Goal: Navigation & Orientation: Understand site structure

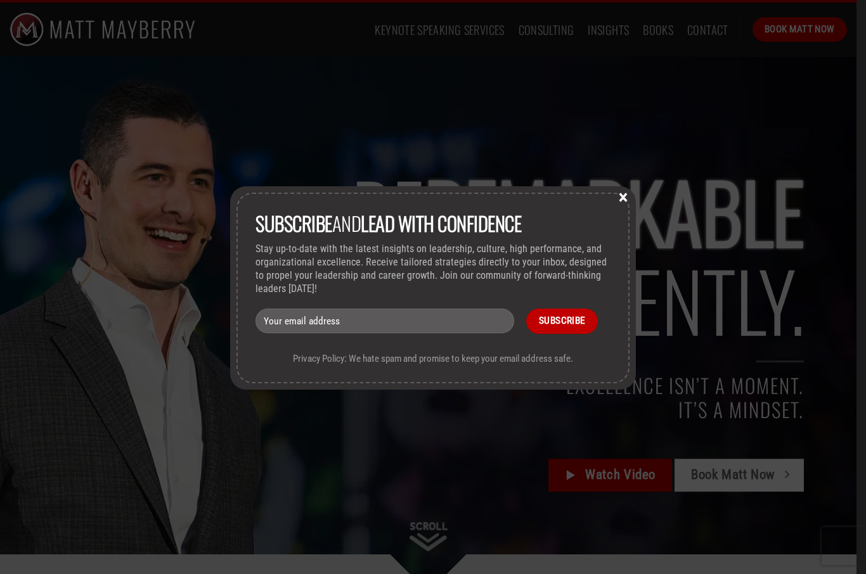
click at [624, 193] on button "×" at bounding box center [623, 196] width 19 height 11
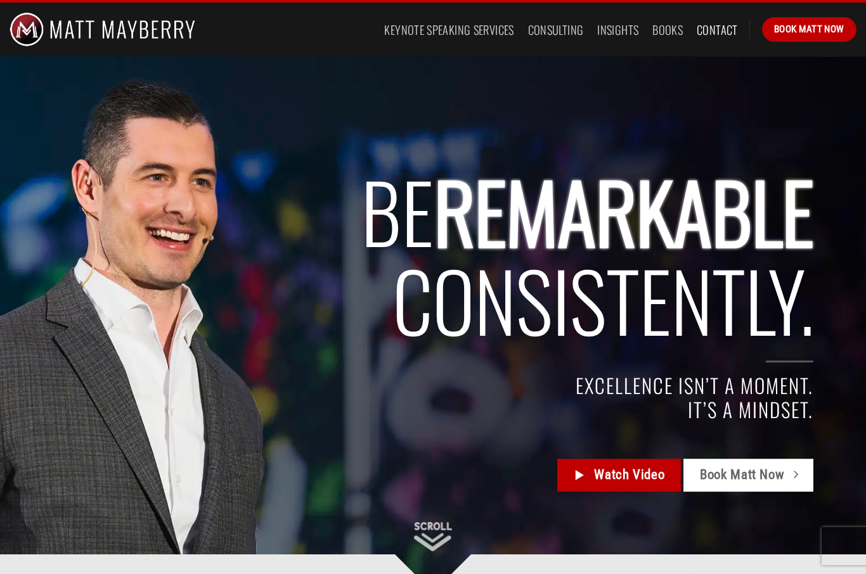
click at [708, 27] on link "Contact" at bounding box center [717, 29] width 41 height 23
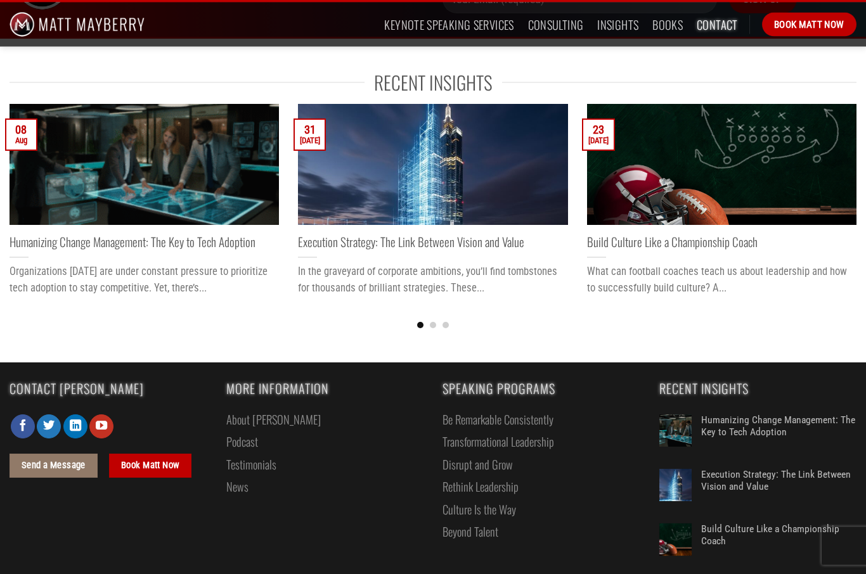
scroll to position [602, 0]
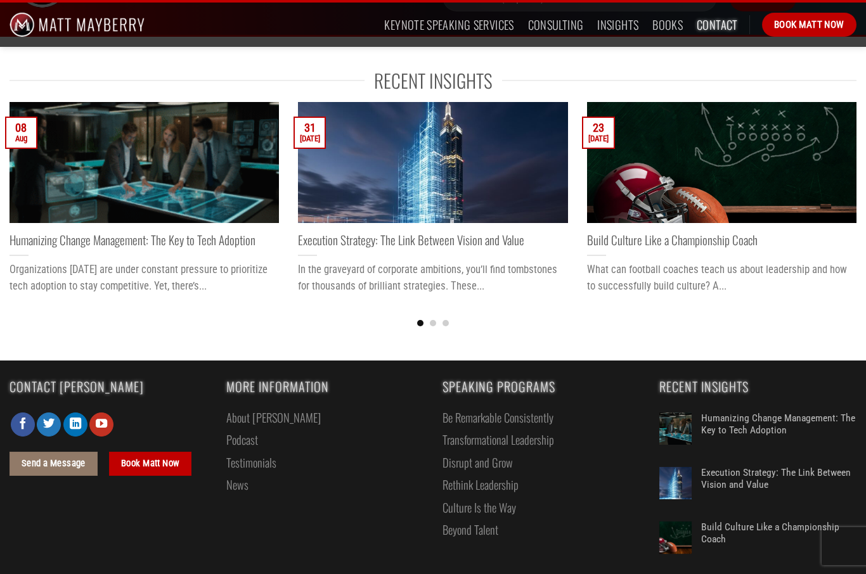
click at [262, 415] on link "About [PERSON_NAME]" at bounding box center [273, 417] width 94 height 22
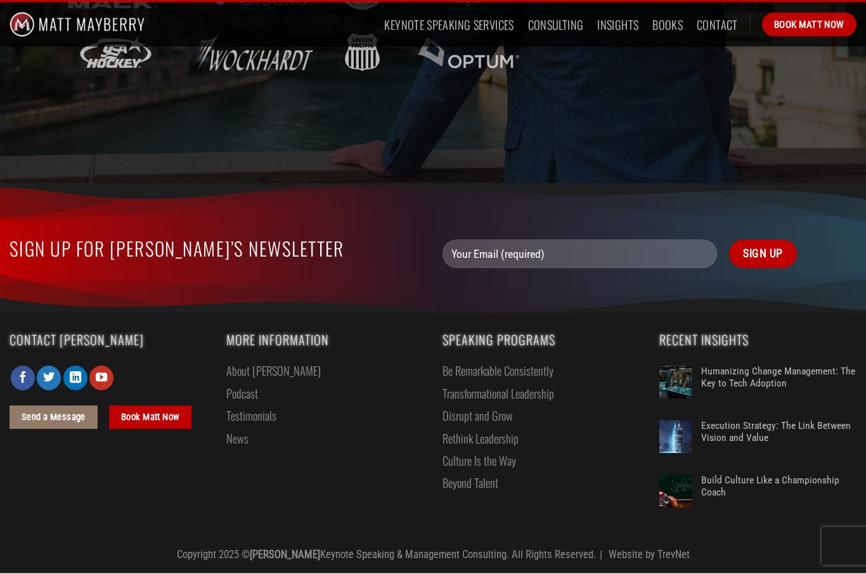
scroll to position [2833, 0]
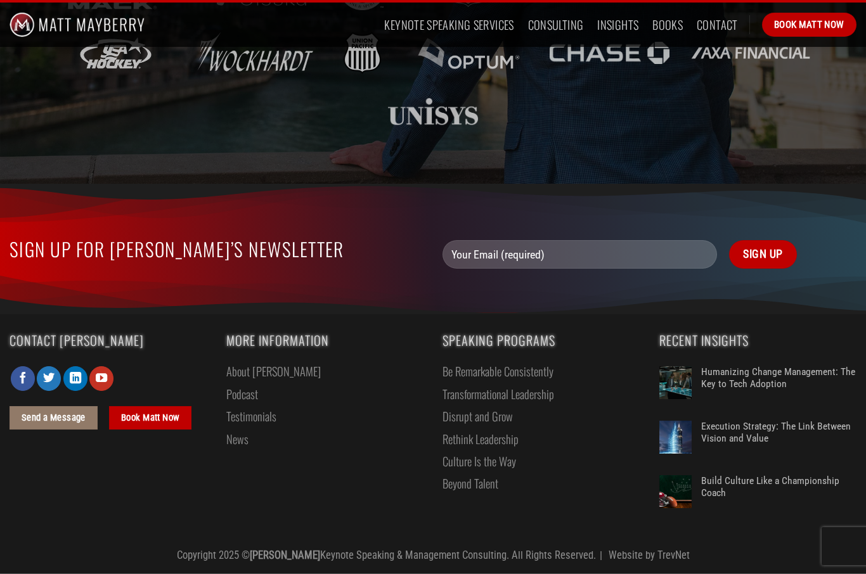
click at [235, 450] on link "News" at bounding box center [237, 439] width 22 height 22
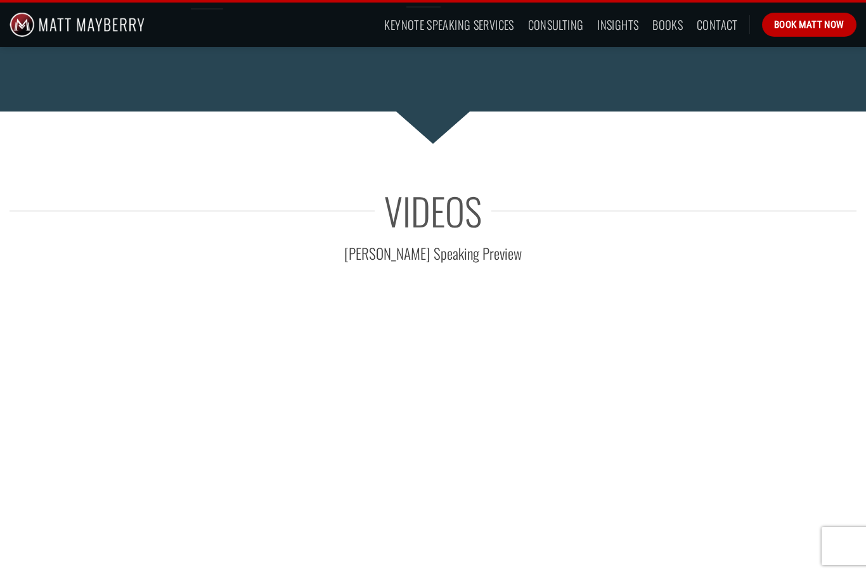
scroll to position [2026, 0]
